Goal: Check status: Check status

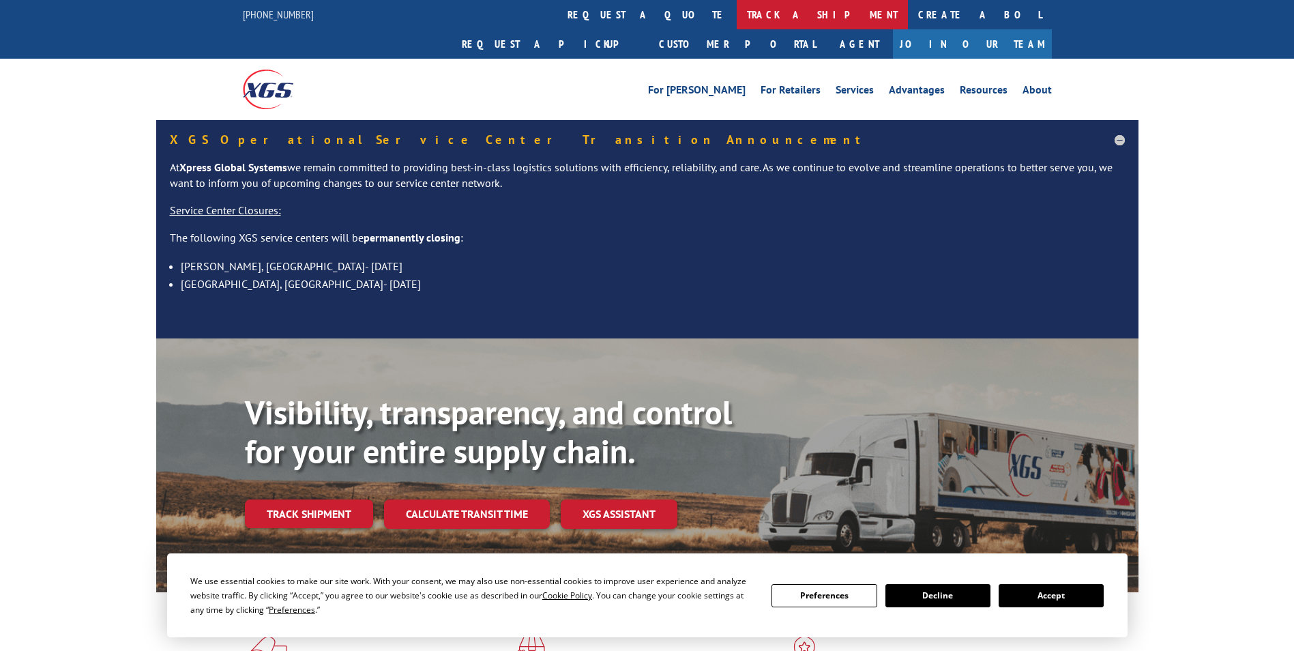
click at [737, 29] on link "track a shipment" at bounding box center [822, 14] width 171 height 29
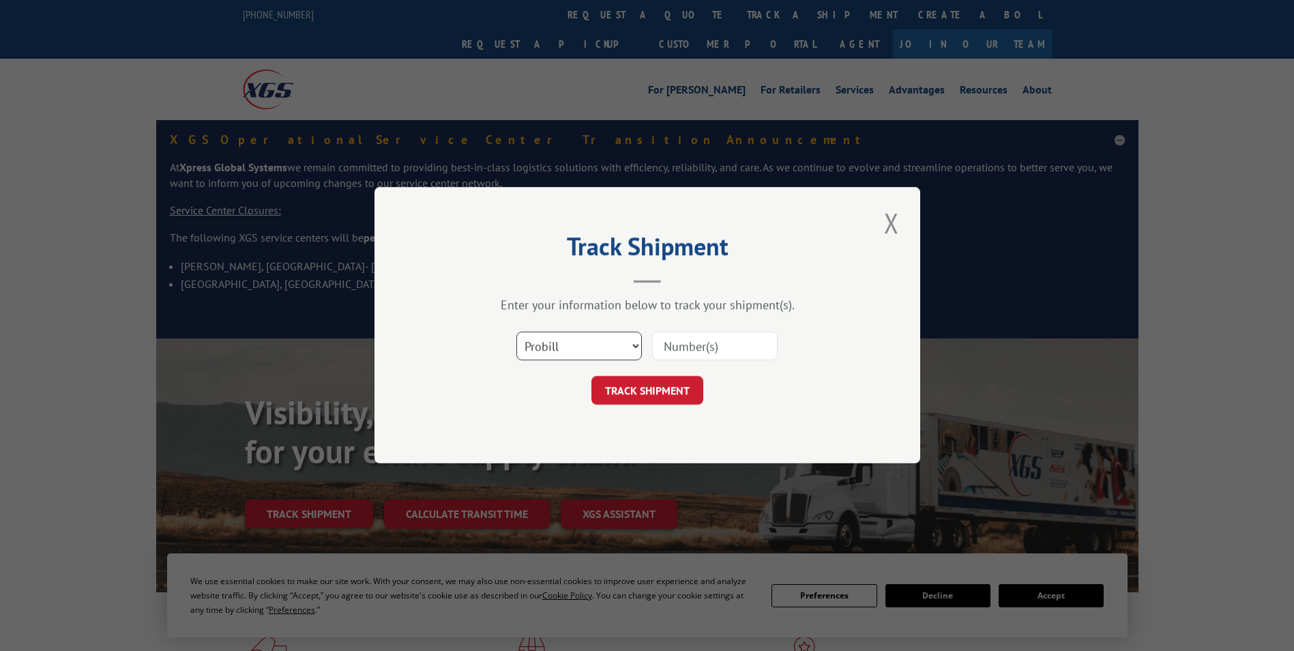
drag, startPoint x: 596, startPoint y: 359, endPoint x: 605, endPoint y: 346, distance: 16.3
click at [596, 359] on select "Select category... Probill BOL PO" at bounding box center [578, 346] width 125 height 29
select select "bol"
click at [516, 332] on select "Select category... Probill BOL PO" at bounding box center [578, 346] width 125 height 29
click at [687, 359] on input at bounding box center [714, 346] width 125 height 29
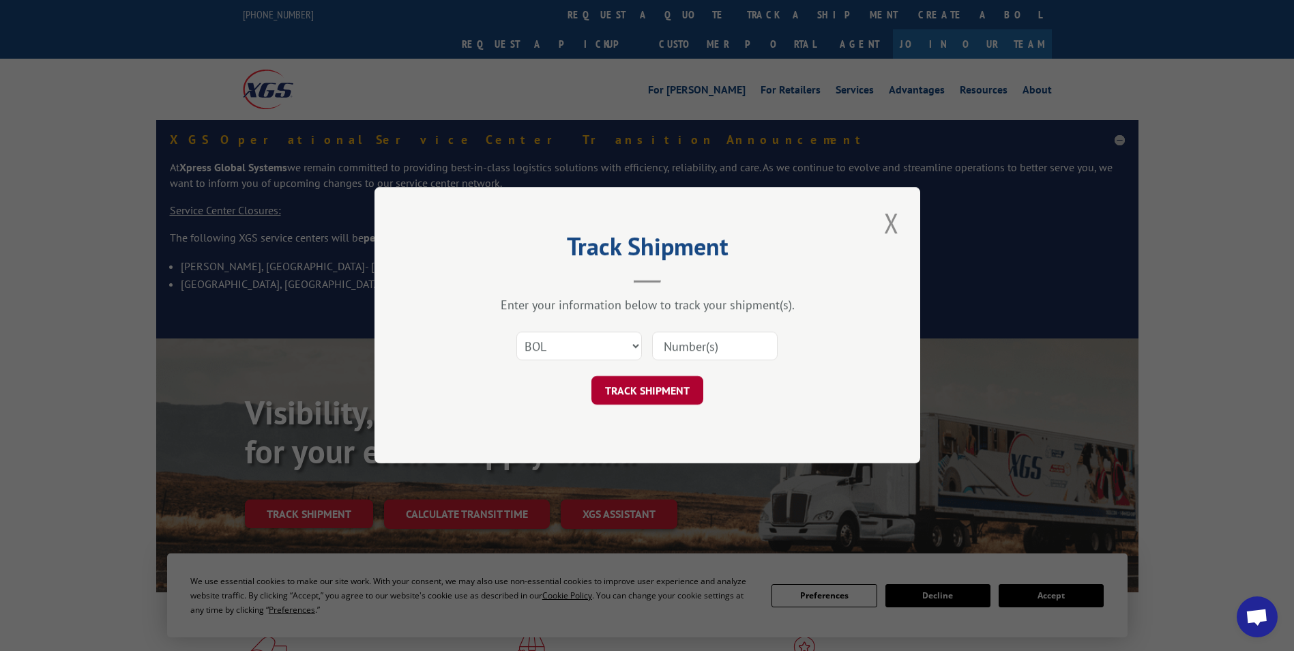
paste input "5968517"
type input "5968517"
click at [667, 387] on button "TRACK SHIPMENT" at bounding box center [647, 390] width 112 height 29
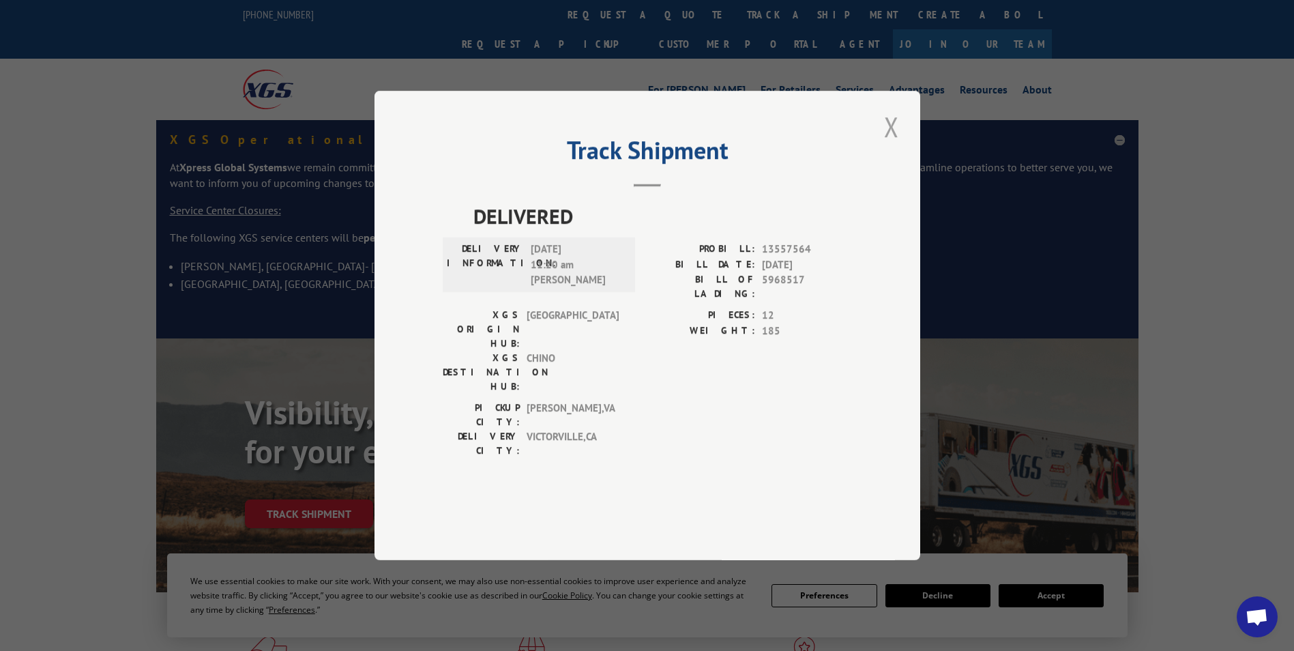
click at [900, 145] on button "Close modal" at bounding box center [891, 127] width 23 height 38
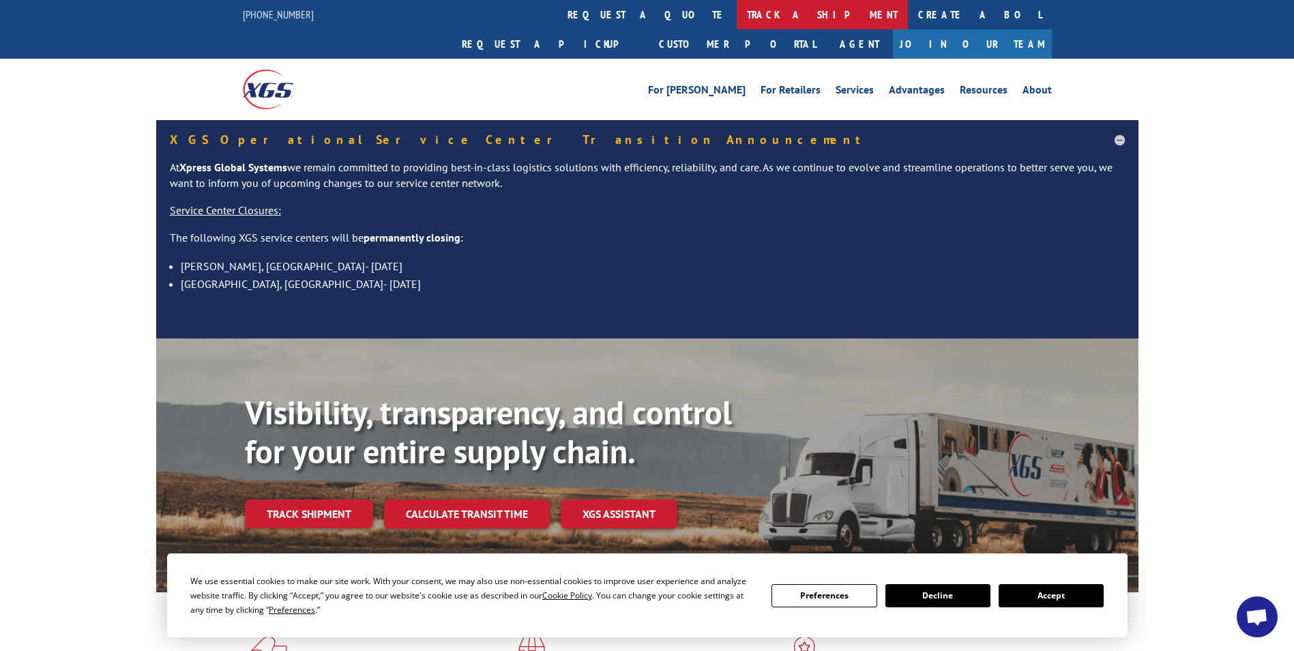
click at [737, 18] on link "track a shipment" at bounding box center [822, 14] width 171 height 29
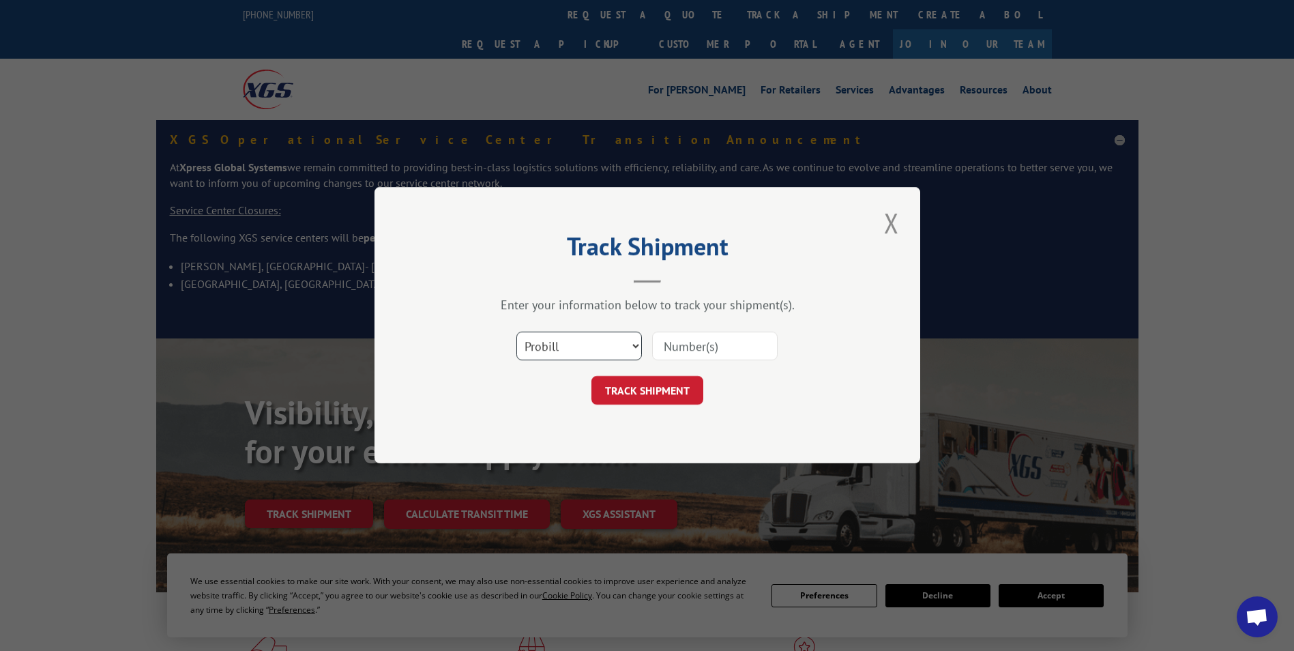
drag, startPoint x: 620, startPoint y: 344, endPoint x: 612, endPoint y: 355, distance: 13.8
click at [620, 344] on select "Select category... Probill BOL PO" at bounding box center [578, 346] width 125 height 29
select select "bol"
click at [516, 332] on select "Select category... Probill BOL PO" at bounding box center [578, 346] width 125 height 29
click at [721, 344] on input at bounding box center [714, 346] width 125 height 29
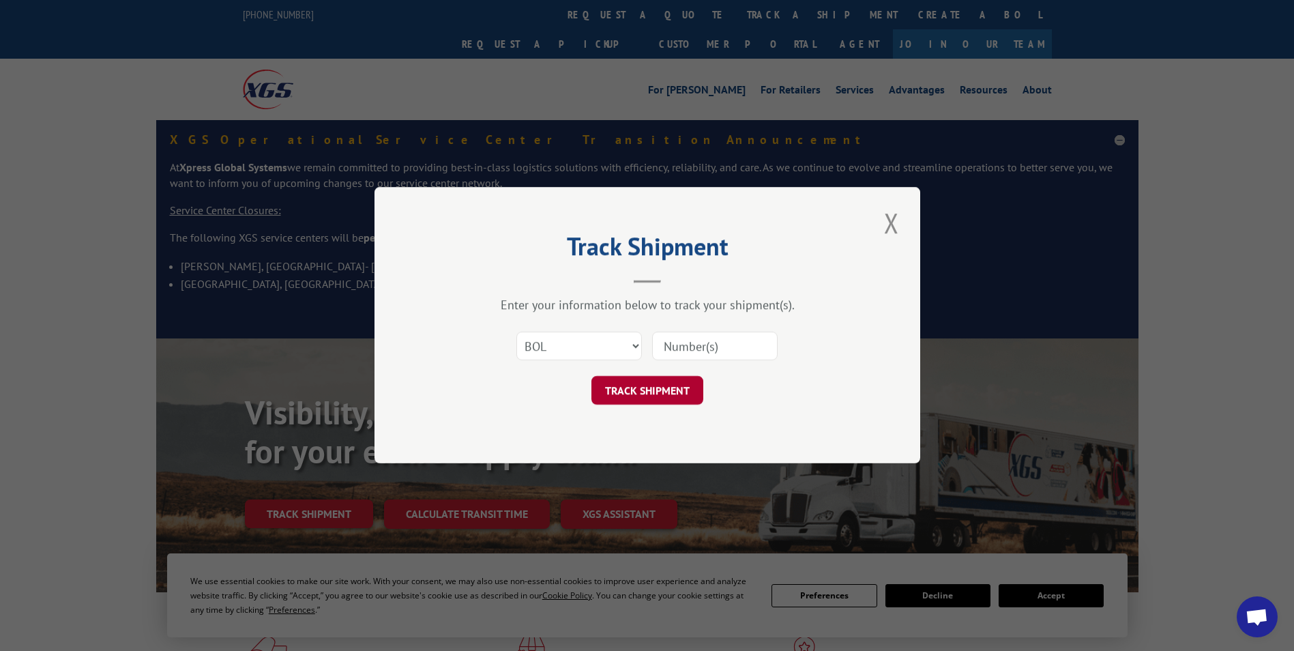
paste input "5968517"
type input "5968517"
click at [691, 384] on button "TRACK SHIPMENT" at bounding box center [647, 390] width 112 height 29
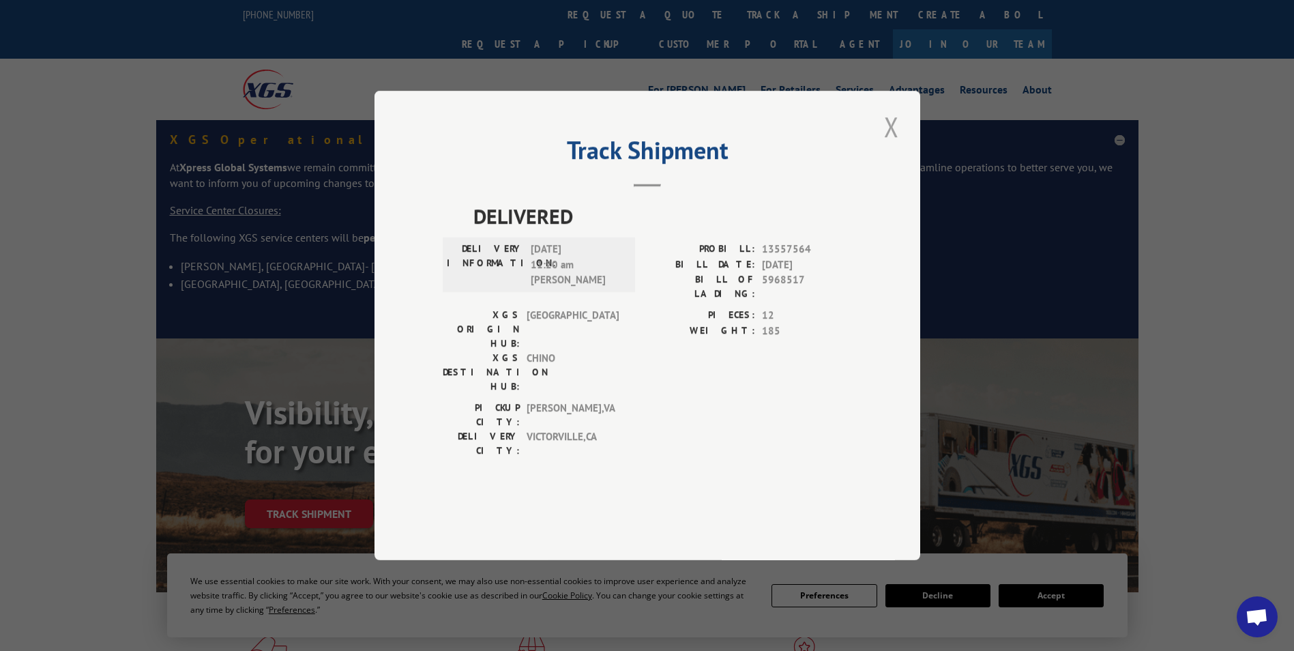
click at [900, 145] on button "Close modal" at bounding box center [891, 127] width 23 height 38
